Goal: Task Accomplishment & Management: Manage account settings

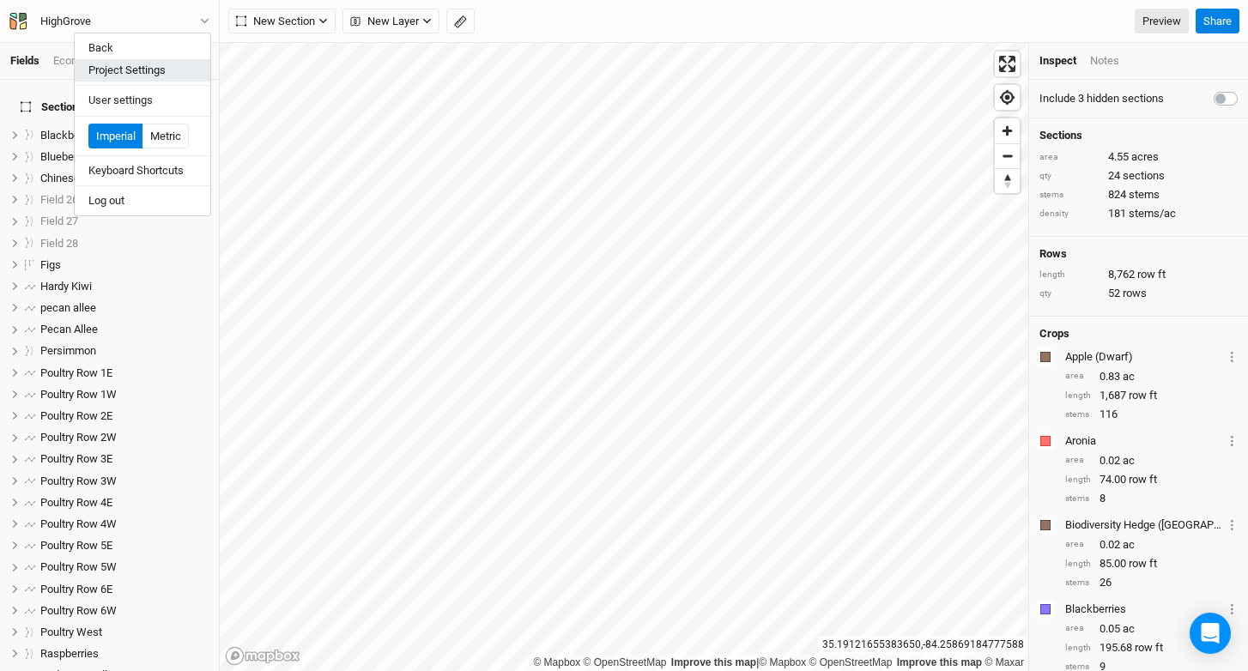
click at [132, 64] on button "Project Settings" at bounding box center [143, 70] width 136 height 22
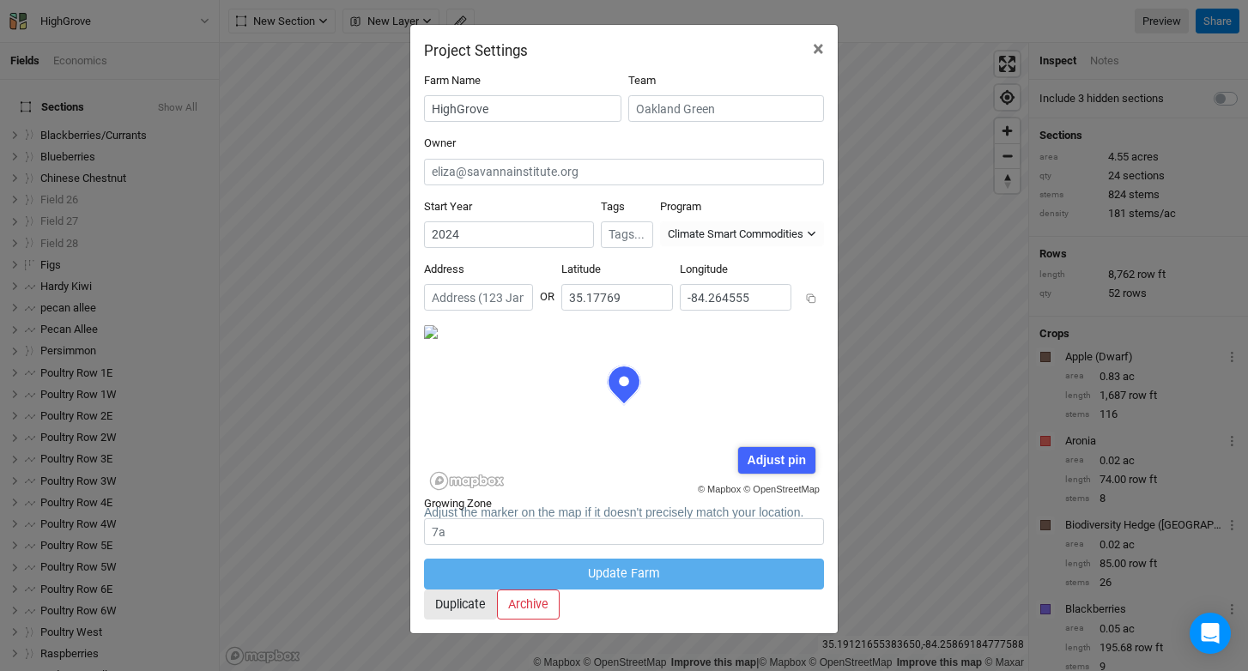
scroll to position [86, 200]
click at [821, 45] on span "×" at bounding box center [818, 49] width 11 height 24
